Goal: Task Accomplishment & Management: Manage account settings

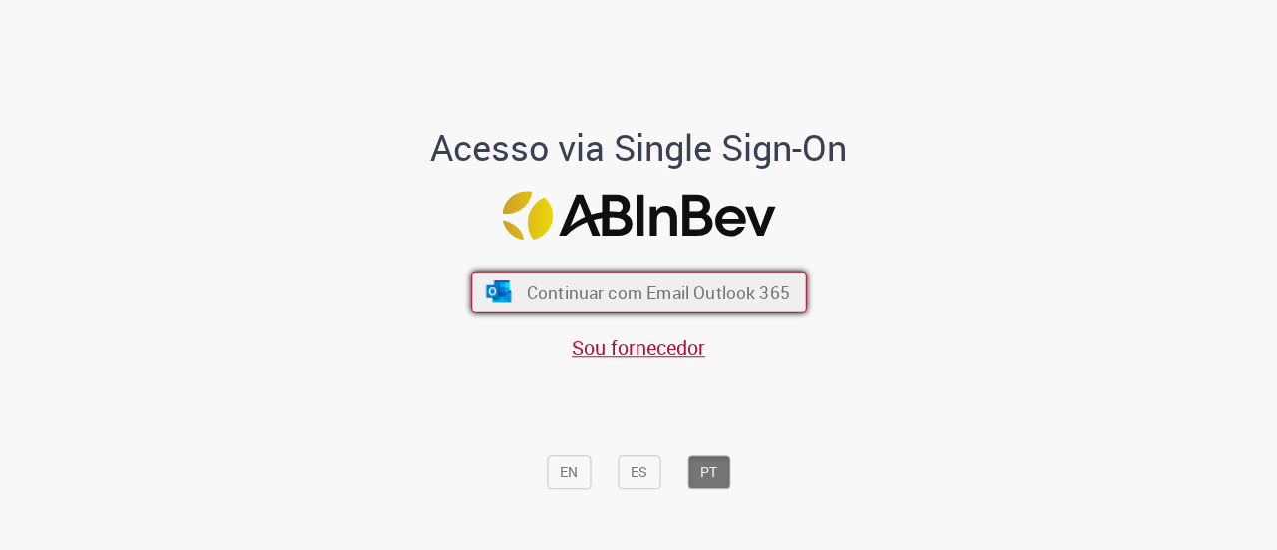
click at [580, 292] on span "Continuar com Email Outlook 365" at bounding box center [657, 291] width 263 height 23
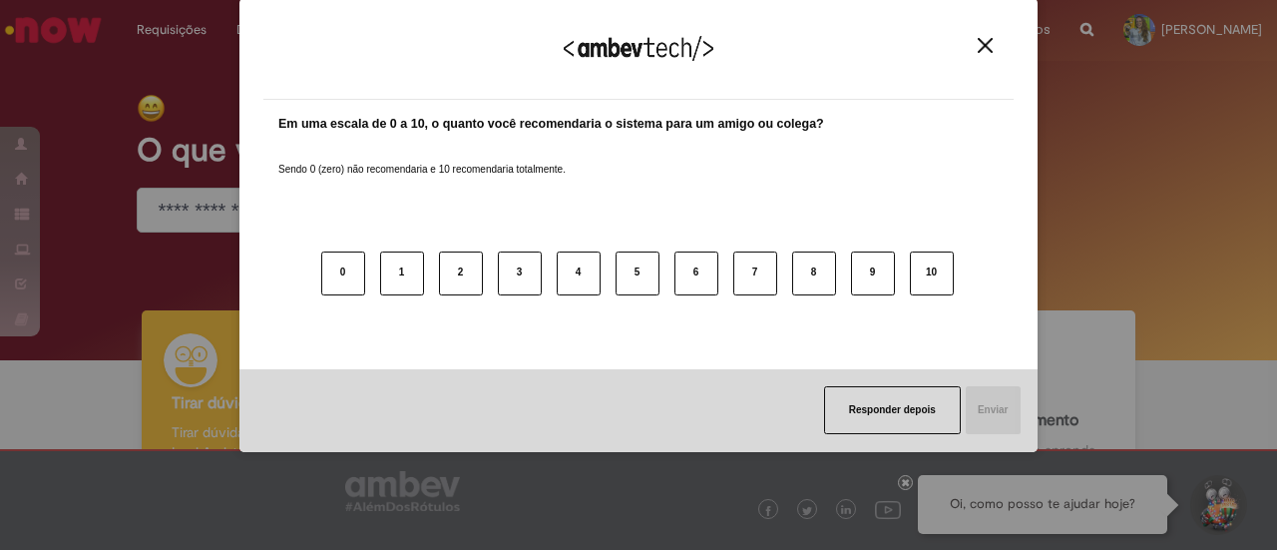
click at [984, 45] on img "Close" at bounding box center [985, 45] width 15 height 15
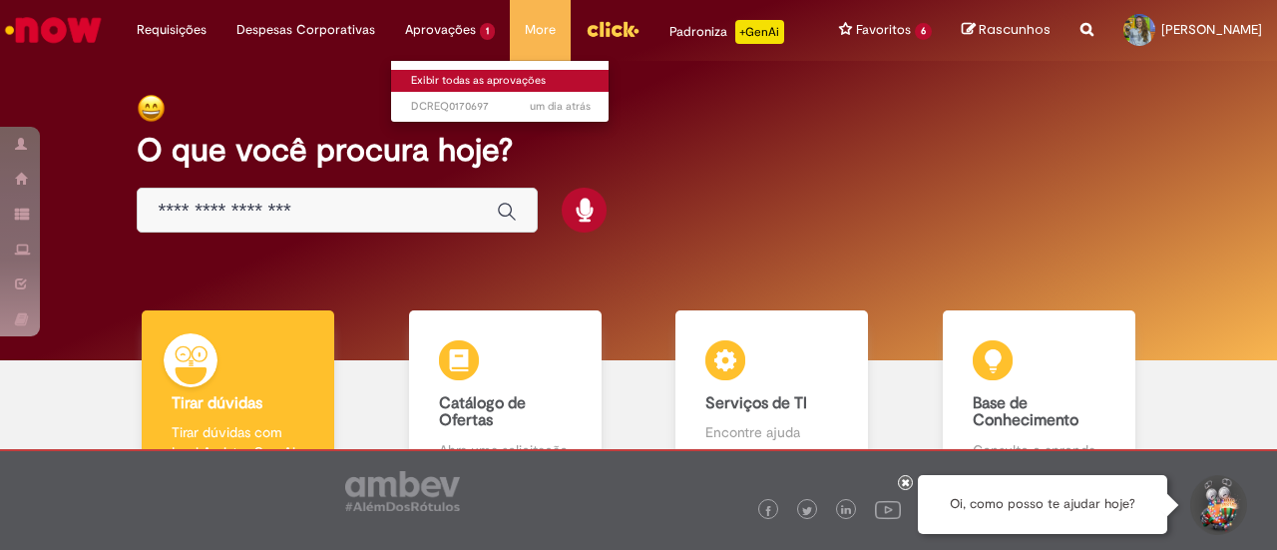
click at [427, 85] on link "Exibir todas as aprovações" at bounding box center [501, 81] width 220 height 22
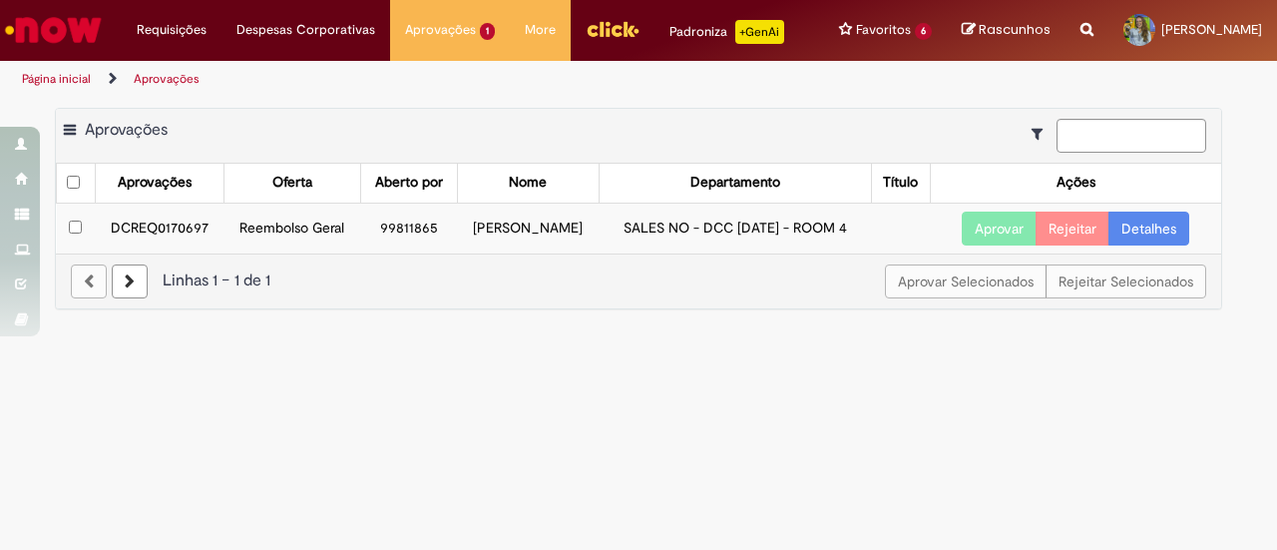
click at [1148, 246] on link "Detalhes" at bounding box center [1149, 229] width 81 height 34
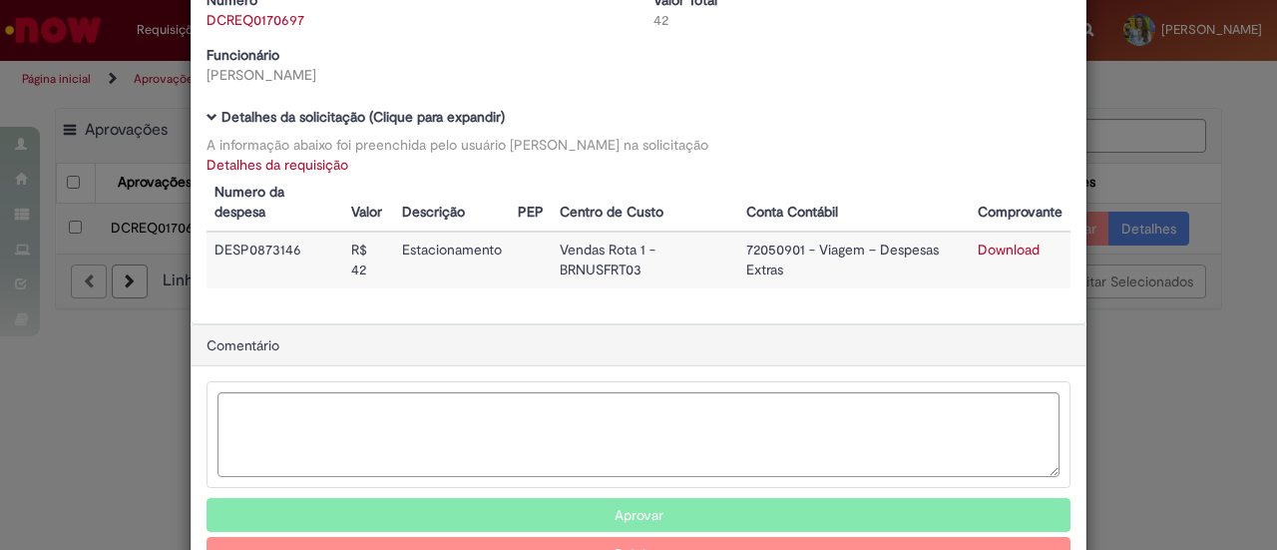
scroll to position [109, 0]
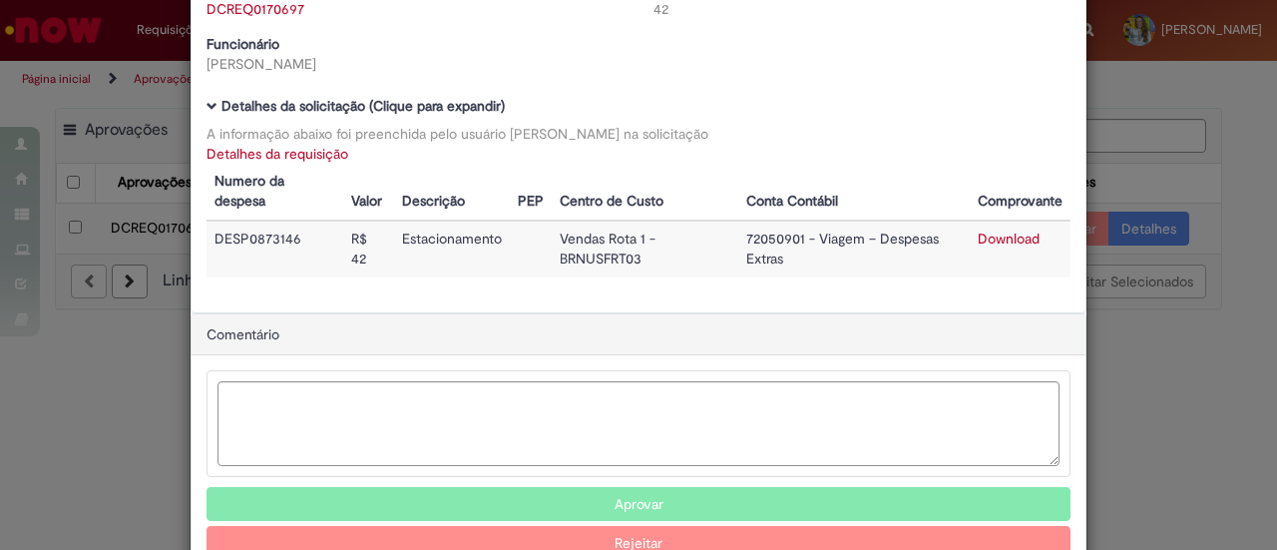
click at [1001, 236] on link "Download" at bounding box center [1009, 239] width 62 height 18
click at [261, 233] on td "DESP0873146" at bounding box center [275, 248] width 137 height 57
click at [277, 155] on link "Detalhes da requisição" at bounding box center [278, 154] width 142 height 18
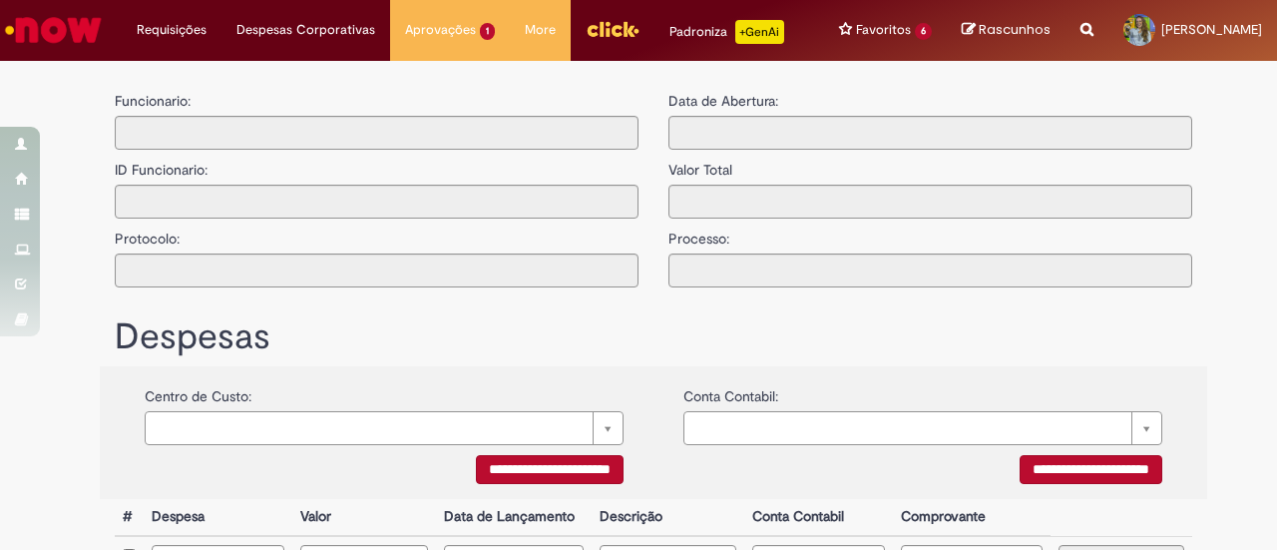
type input "**********"
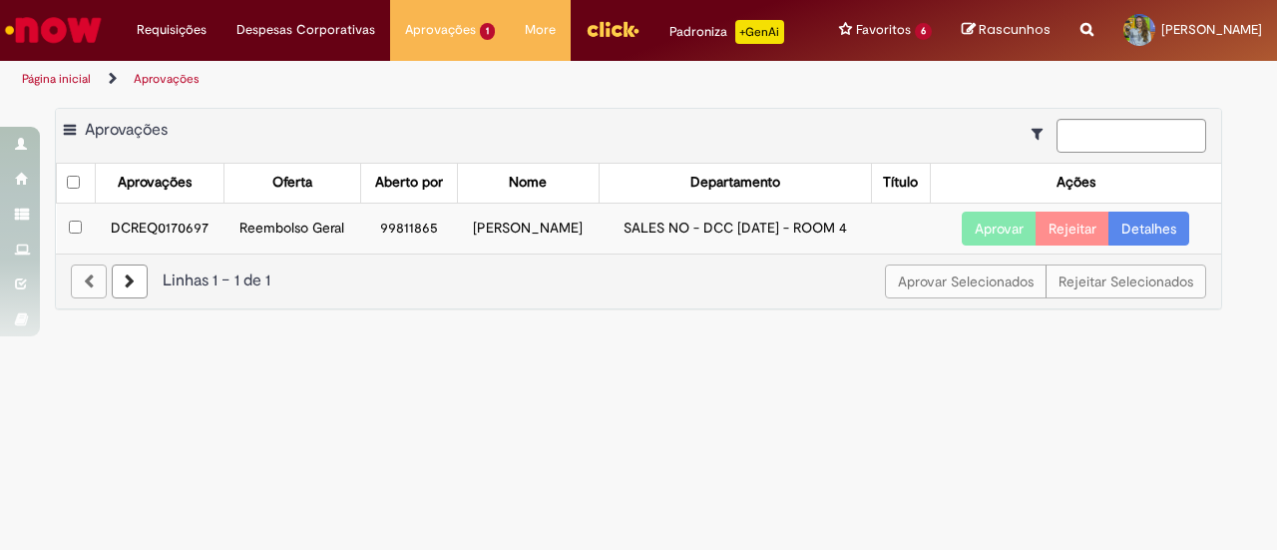
click at [980, 245] on button "Aprovar" at bounding box center [999, 229] width 75 height 34
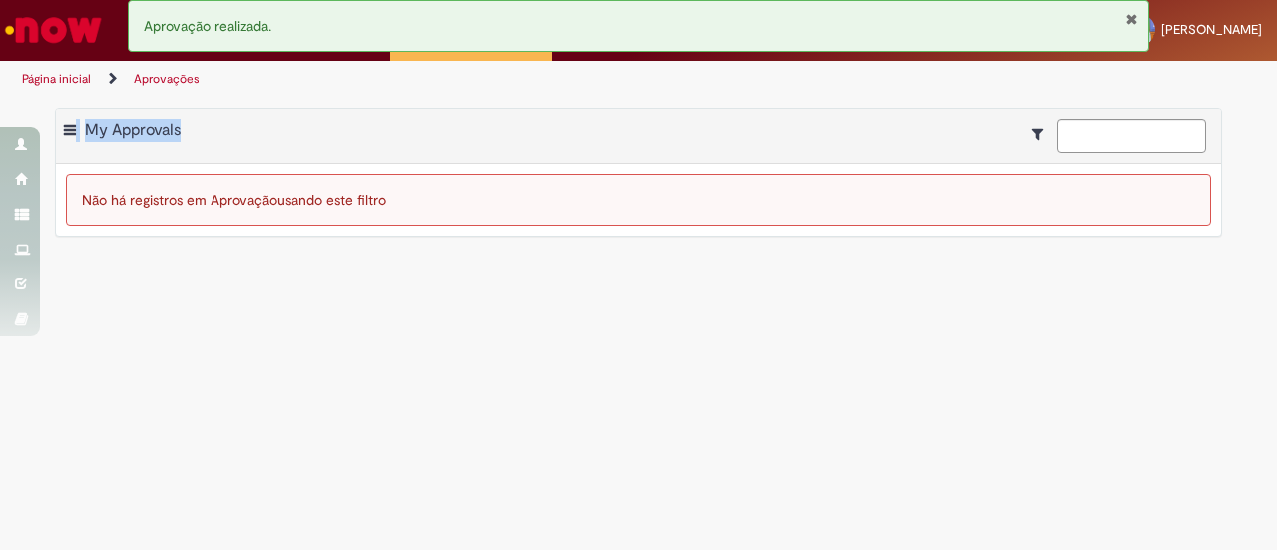
drag, startPoint x: 922, startPoint y: 24, endPoint x: 675, endPoint y: 119, distance: 265.0
click at [675, 119] on div "Pular para o conteúdo da página Requisições Exibir Todas as Solicitações Requis…" at bounding box center [638, 275] width 1277 height 550
click at [675, 119] on main "Aprovações Exportar como PDF Exportar como Excel Exportar como CSV My Approvals…" at bounding box center [638, 324] width 1277 height 452
click at [80, 87] on link "Página inicial" at bounding box center [56, 79] width 69 height 16
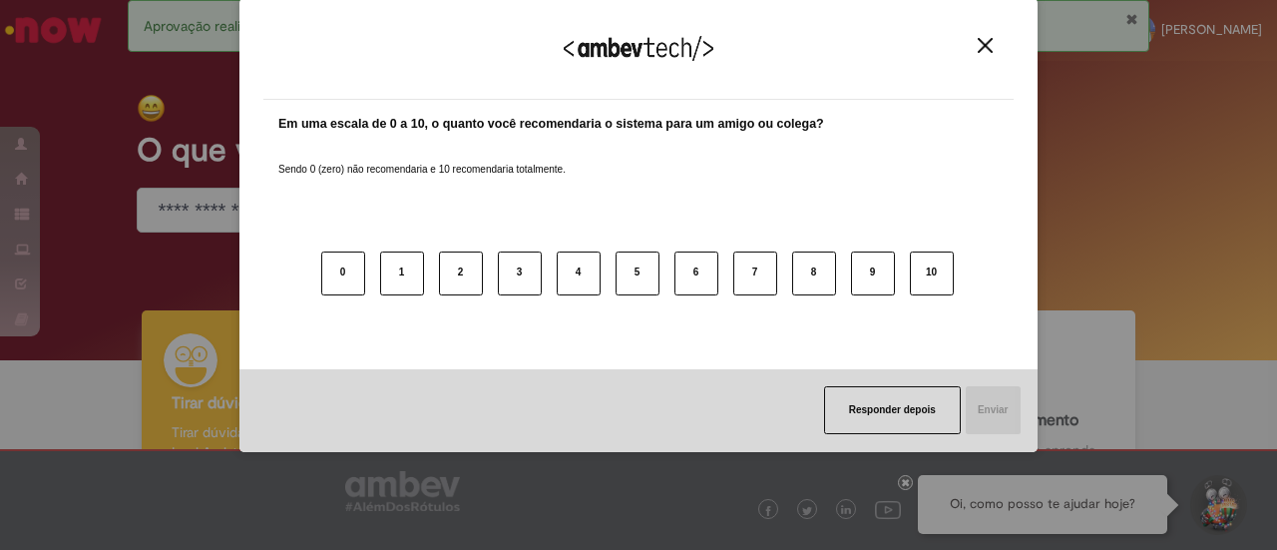
click at [995, 49] on button "Close" at bounding box center [985, 45] width 27 height 17
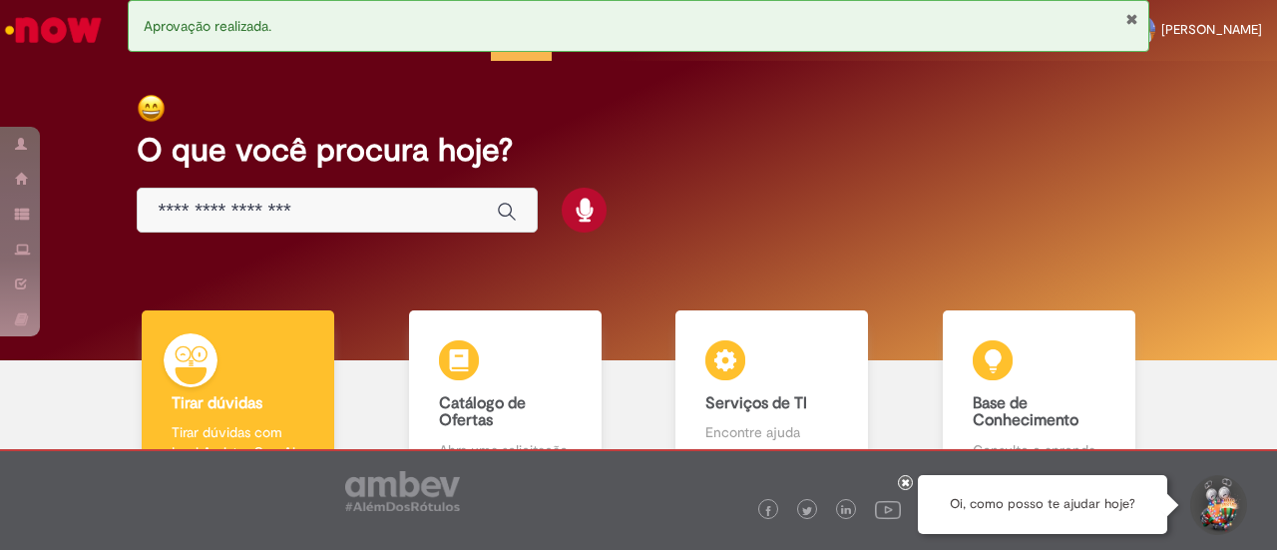
click at [1131, 15] on button "Fechar Notificação" at bounding box center [1132, 19] width 13 height 16
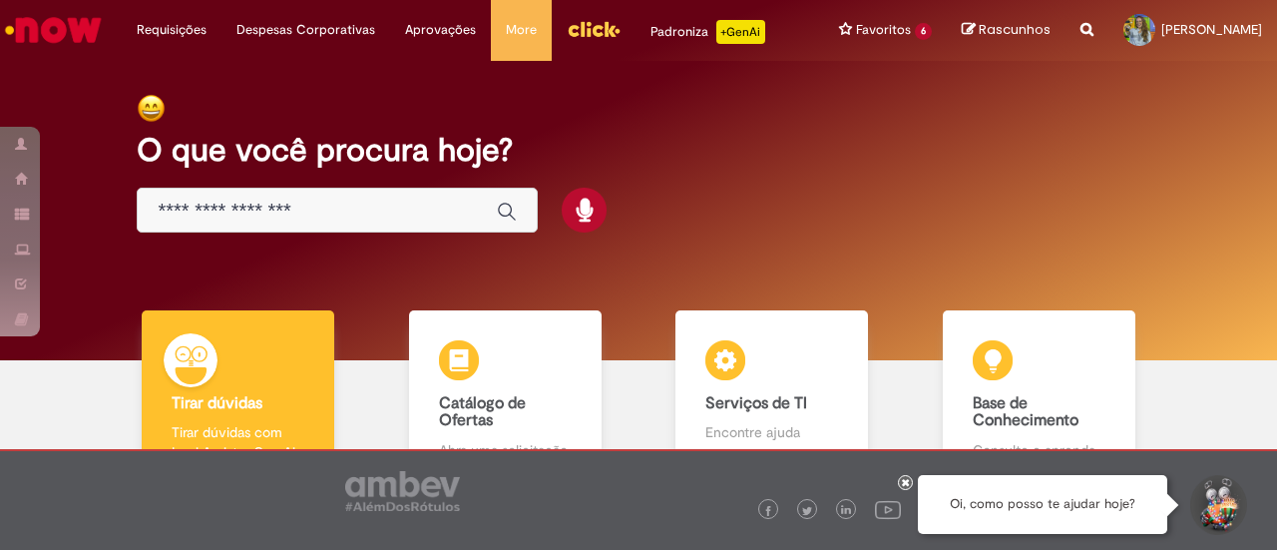
click at [81, 33] on img "Ir para a Homepage" at bounding box center [53, 30] width 103 height 40
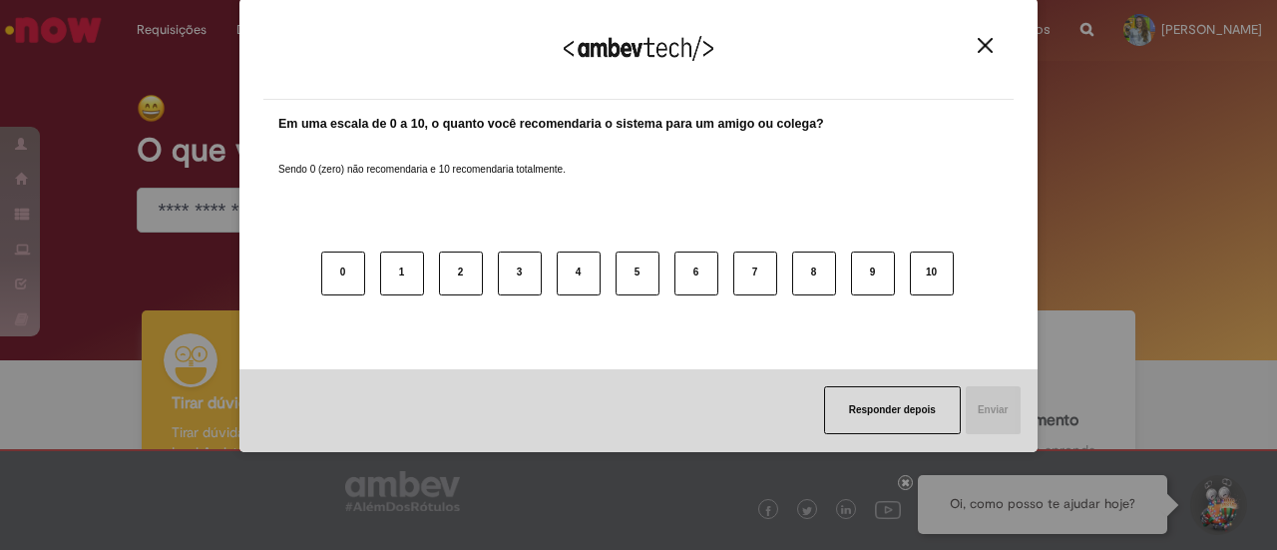
click at [989, 35] on div "Agradecemos seu feedback!" at bounding box center [638, 61] width 751 height 78
click at [980, 40] on img "Close" at bounding box center [985, 45] width 15 height 15
